Goal: Task Accomplishment & Management: Manage account settings

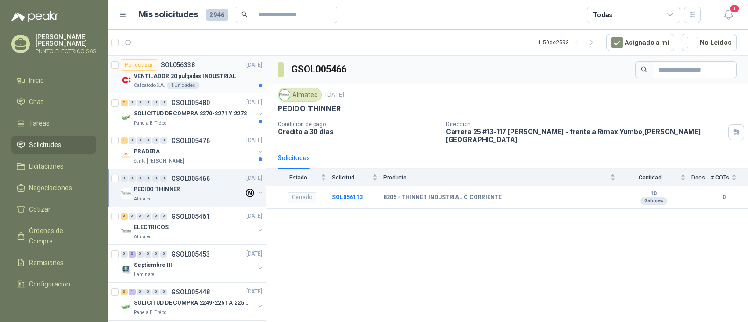
click at [218, 77] on p "VENTILADOR 20 pulgadas INDUSTRIAL" at bounding box center [185, 76] width 102 height 9
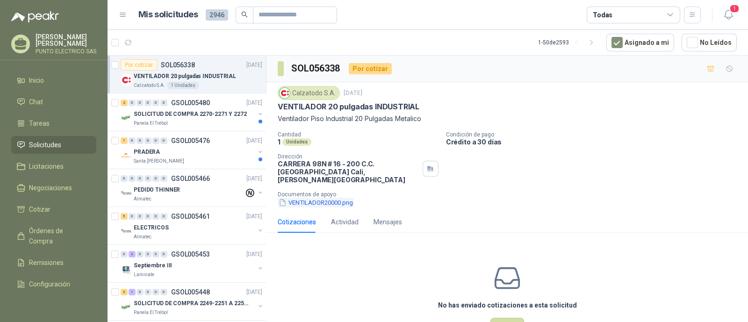
click at [332, 198] on button "VENTILADOR20000.png" at bounding box center [316, 203] width 76 height 10
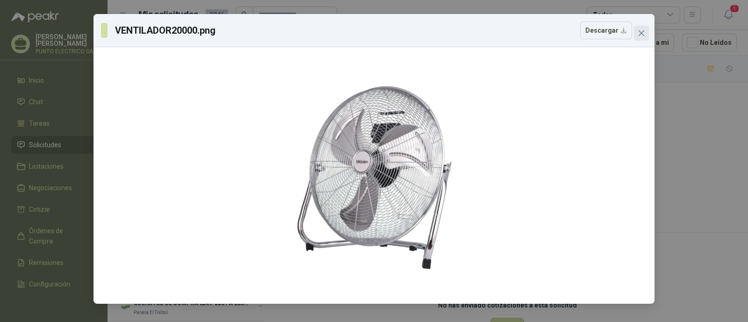
click at [639, 36] on icon "close" at bounding box center [641, 32] width 7 height 7
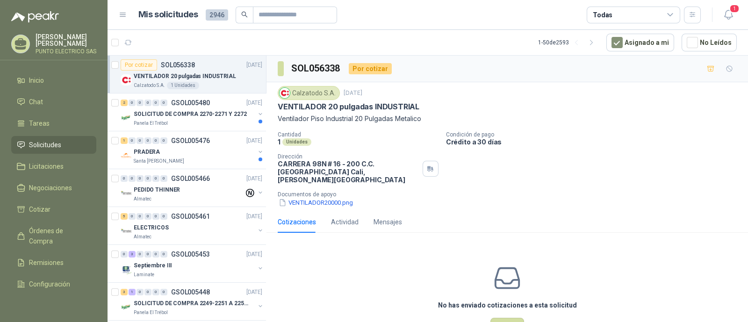
click at [115, 69] on div at bounding box center [114, 74] width 7 height 30
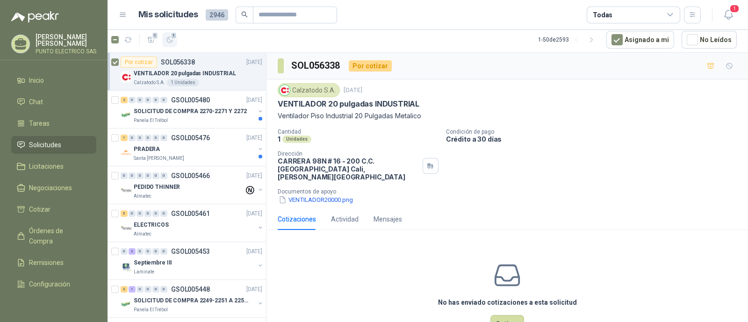
click at [169, 41] on icon "button" at bounding box center [170, 40] width 8 height 8
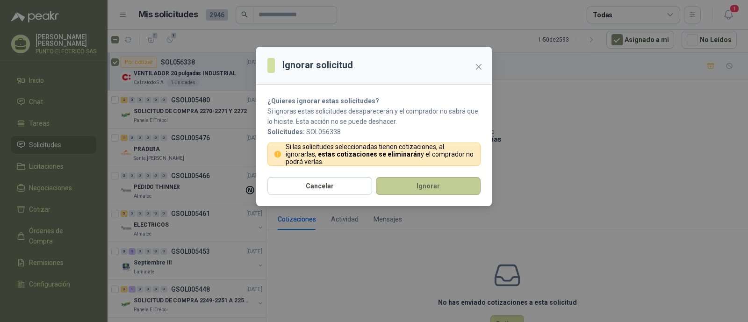
click at [447, 185] on button "Ignorar" at bounding box center [428, 186] width 105 height 18
